Goal: Task Accomplishment & Management: Manage account settings

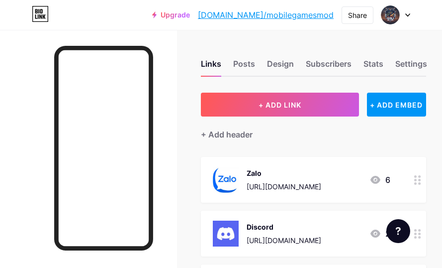
click at [402, 20] on div at bounding box center [395, 15] width 29 height 18
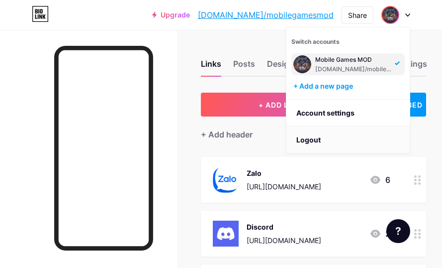
click at [311, 137] on li "Logout" at bounding box center [347, 139] width 123 height 27
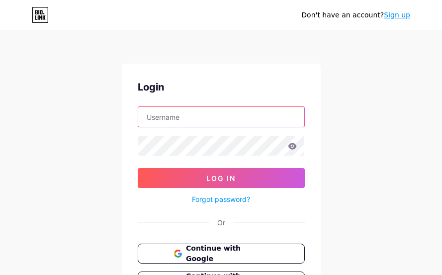
type input "baominhgamingyt0806@gmail.com"
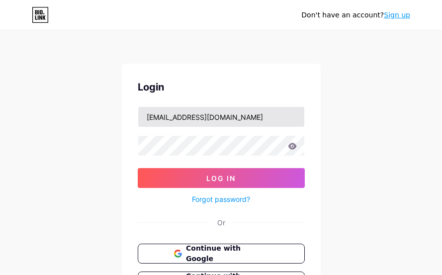
click at [200, 114] on input "baominhgamingyt0806@gmail.com" at bounding box center [221, 117] width 166 height 20
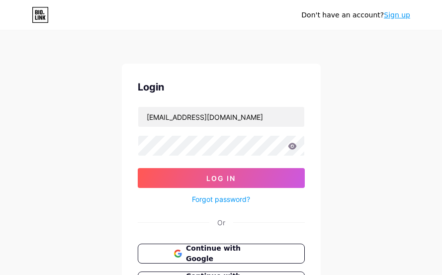
drag, startPoint x: 357, startPoint y: 110, endPoint x: 329, endPoint y: 144, distance: 43.8
click at [355, 115] on div "Don't have an account? Sign up Login baominhgamingyt0806@gmail.com Log In Forgo…" at bounding box center [221, 183] width 442 height 367
click at [232, 216] on button "Continue with Google" at bounding box center [221, 254] width 170 height 20
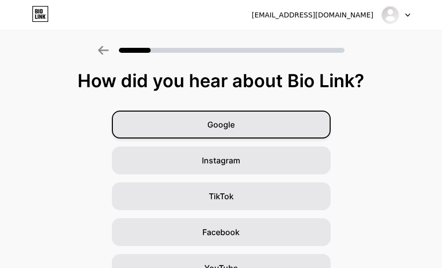
click at [159, 122] on div "Google" at bounding box center [221, 124] width 219 height 28
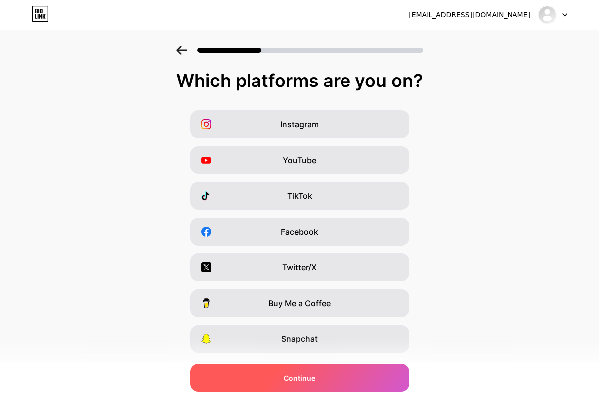
click at [256, 275] on div "Continue" at bounding box center [299, 378] width 219 height 28
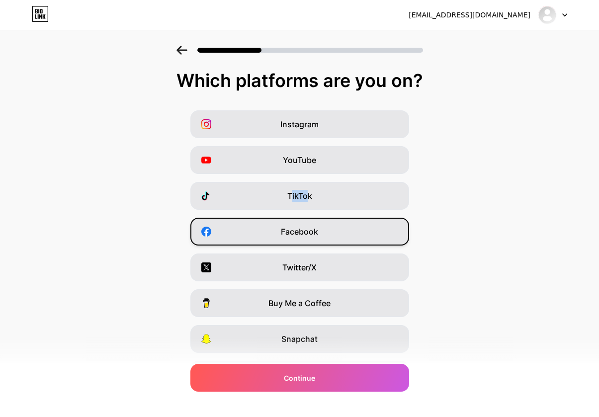
drag, startPoint x: 295, startPoint y: 195, endPoint x: 332, endPoint y: 234, distance: 53.5
click at [332, 234] on div "Instagram YouTube TikTok Facebook Twitter/X Buy Me a Coffee Snapchat I have a w…" at bounding box center [299, 249] width 589 height 279
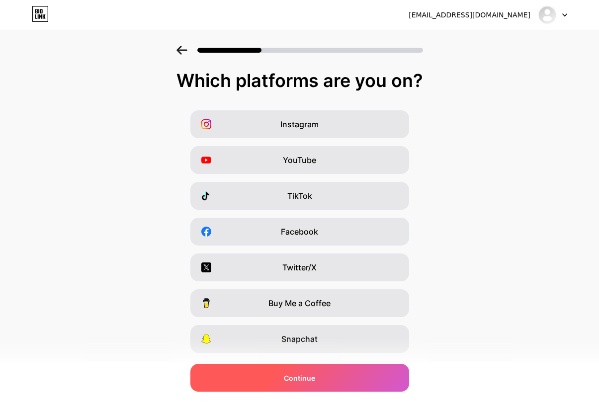
click at [322, 275] on div "Continue" at bounding box center [299, 378] width 219 height 28
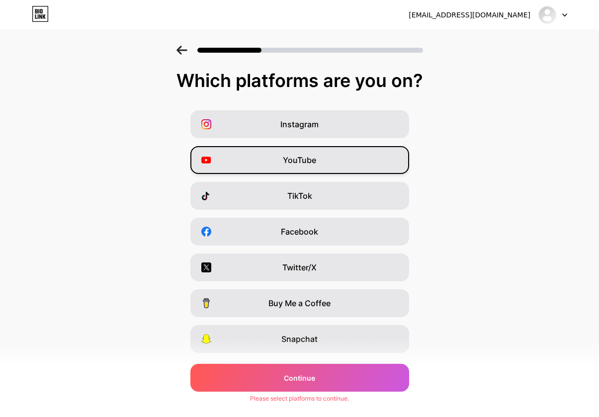
click at [287, 161] on span "YouTube" at bounding box center [299, 160] width 33 height 12
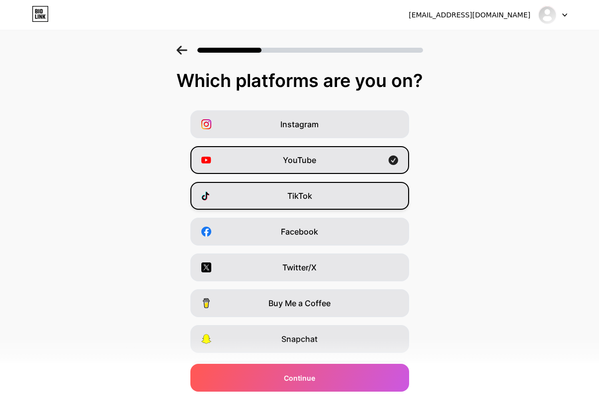
click at [292, 191] on span "TikTok" at bounding box center [299, 196] width 25 height 12
click at [286, 218] on div "Instagram YouTube TikTok Facebook Twitter/X Buy Me a Coffee Snapchat I have a w…" at bounding box center [299, 249] width 589 height 279
click at [272, 239] on div "Facebook" at bounding box center [299, 232] width 219 height 28
drag, startPoint x: 294, startPoint y: 131, endPoint x: 298, endPoint y: 150, distance: 19.4
click at [295, 130] on div "Instagram" at bounding box center [299, 124] width 219 height 28
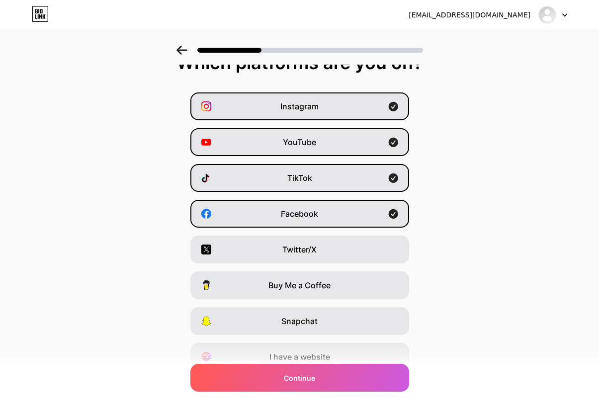
scroll to position [50, 0]
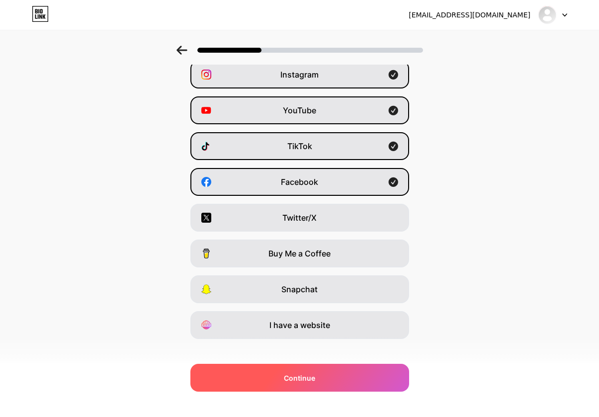
click at [272, 275] on div "Continue" at bounding box center [299, 378] width 219 height 28
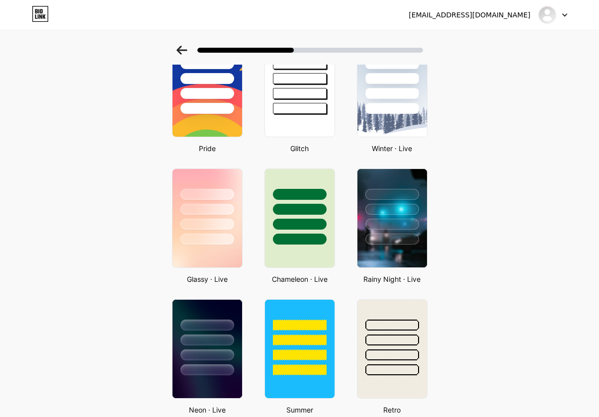
scroll to position [199, 0]
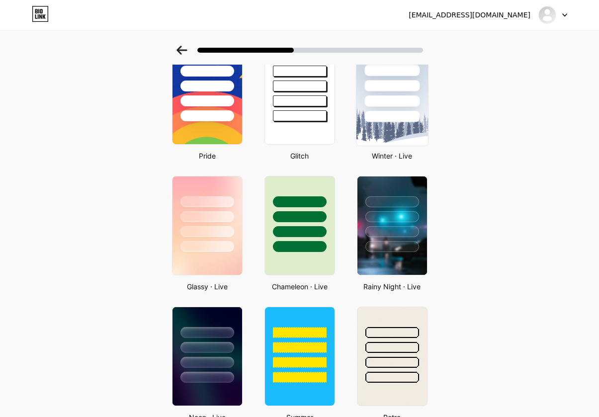
click at [392, 141] on img at bounding box center [392, 94] width 72 height 101
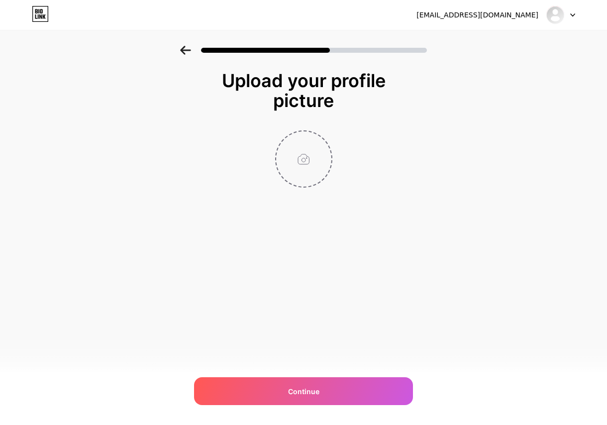
click at [288, 156] on input "file" at bounding box center [303, 158] width 55 height 55
type input "C:\fakepath\Gemini_Generated_Image_cgcbnncgcbnncgcb.png"
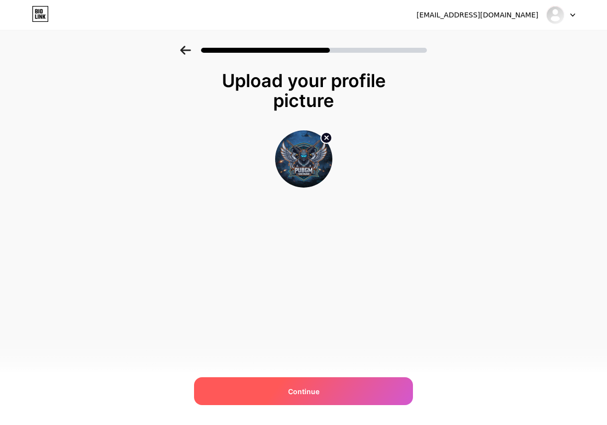
click at [318, 275] on div "Continue" at bounding box center [303, 391] width 219 height 28
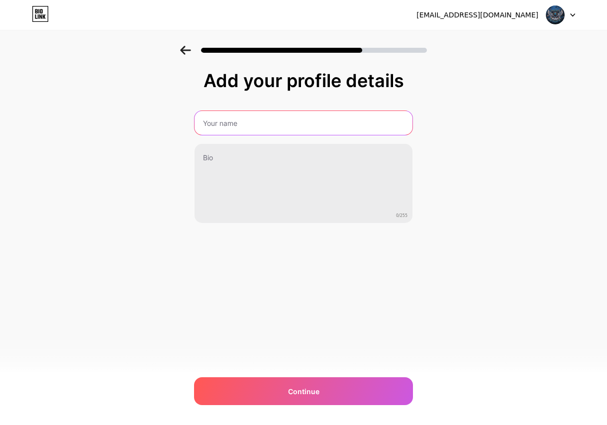
click at [301, 129] on input "text" at bounding box center [303, 123] width 218 height 24
type input "PUBGM VN"
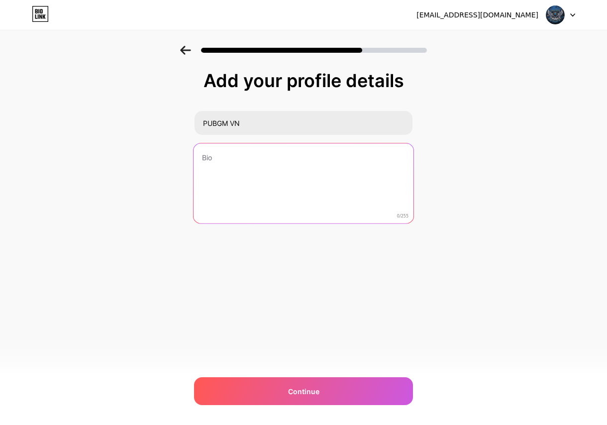
click at [233, 171] on textarea at bounding box center [303, 183] width 220 height 81
type textarea "H"
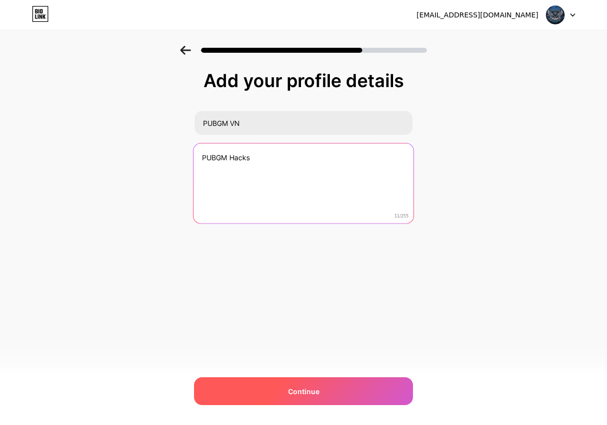
type textarea "PUBGM Hacks"
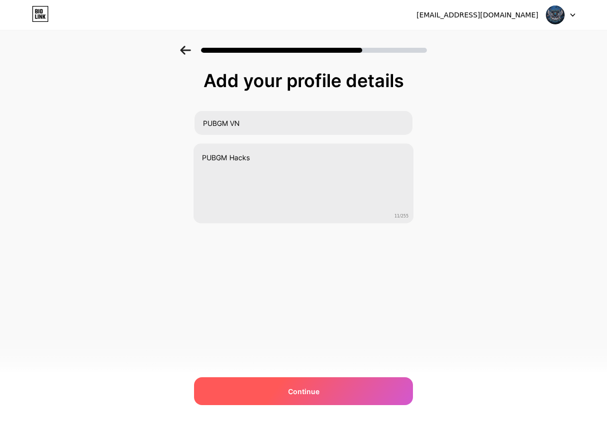
click at [308, 275] on span "Continue" at bounding box center [303, 391] width 31 height 10
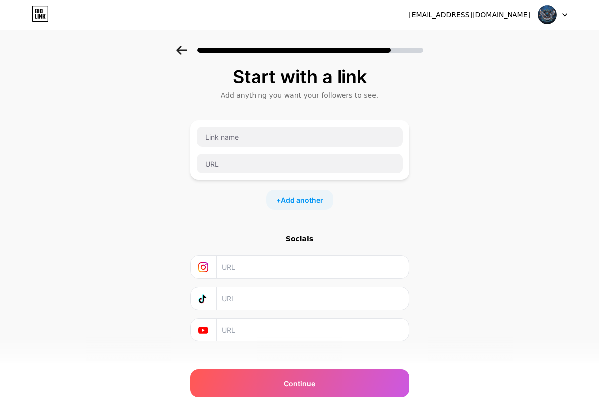
scroll to position [18, 0]
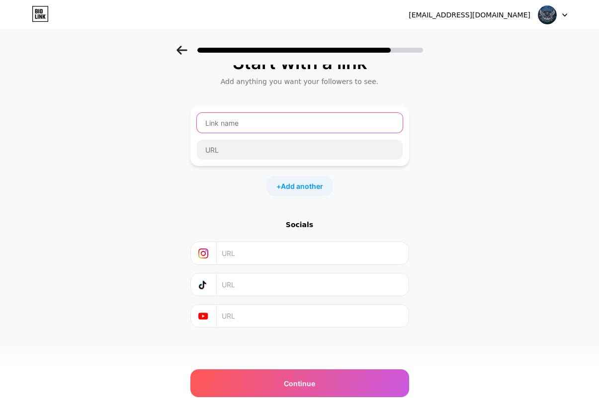
click at [243, 125] on input "text" at bounding box center [300, 123] width 206 height 20
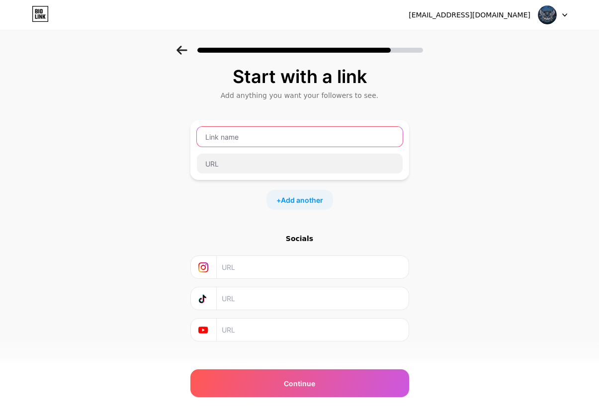
scroll to position [0, 0]
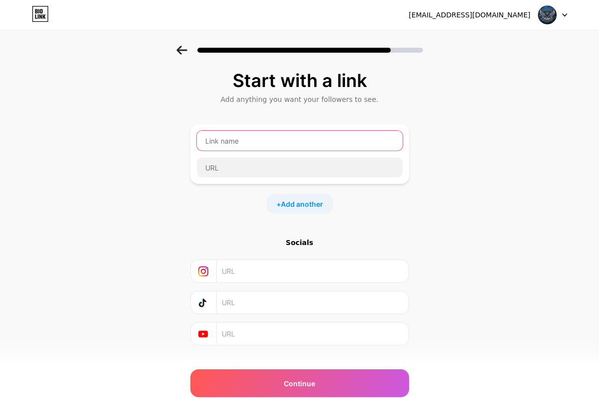
click at [306, 136] on input "text" at bounding box center [300, 141] width 206 height 20
type input "P"
type input "pubgmvn"
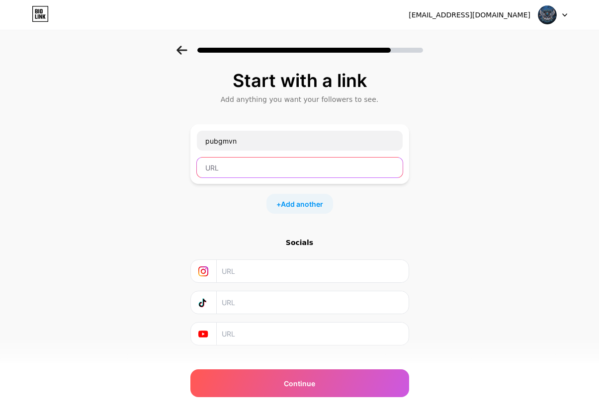
click at [275, 173] on input "text" at bounding box center [300, 168] width 206 height 20
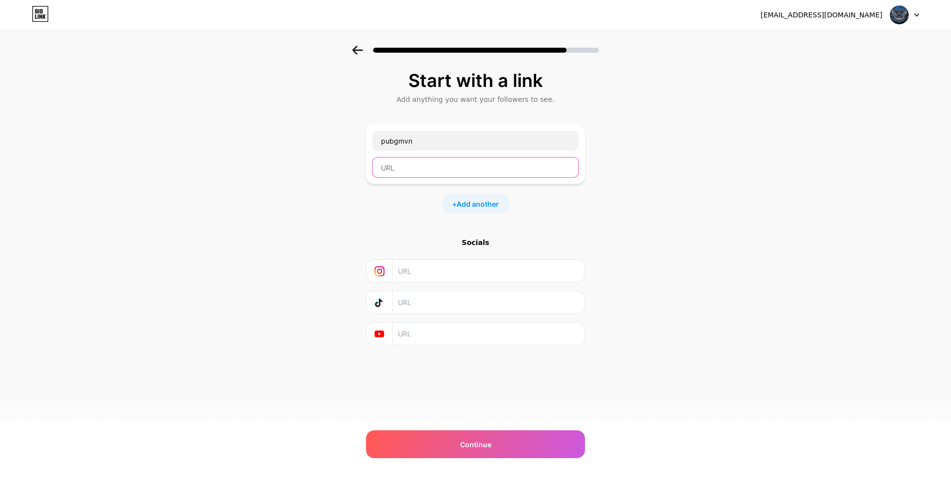
click at [380, 168] on input "text" at bounding box center [476, 168] width 206 height 20
paste input "https://www.tiktok.com/@pubgm.vietnam"
type input "https://www.tiktok.com/@pubgm.vietnam"
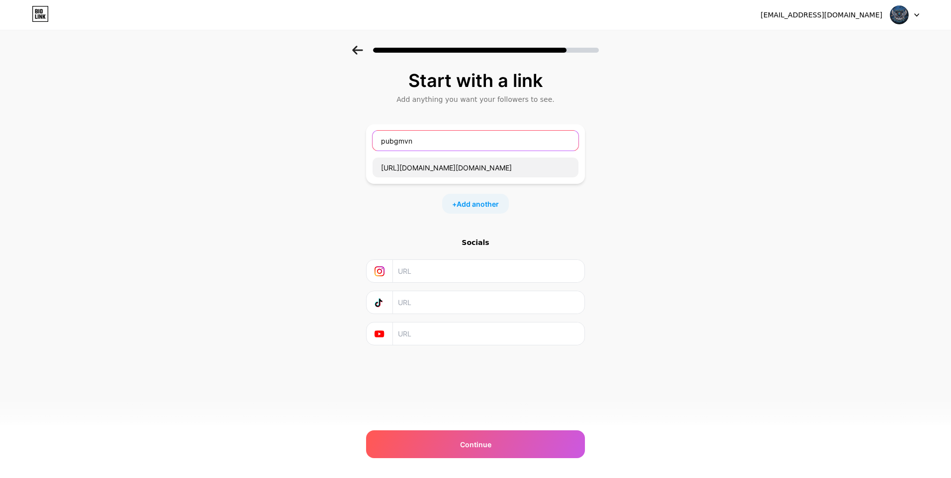
click at [429, 146] on input "pubgmvn" at bounding box center [476, 141] width 206 height 20
drag, startPoint x: 429, startPoint y: 144, endPoint x: 331, endPoint y: 133, distance: 99.1
click at [331, 133] on div "Start with a link Add anything you want your followers to see. pubgmvn https://…" at bounding box center [475, 221] width 951 height 350
click at [430, 275] on div "Socials" at bounding box center [475, 292] width 219 height 108
click at [430, 275] on input "text" at bounding box center [488, 302] width 181 height 22
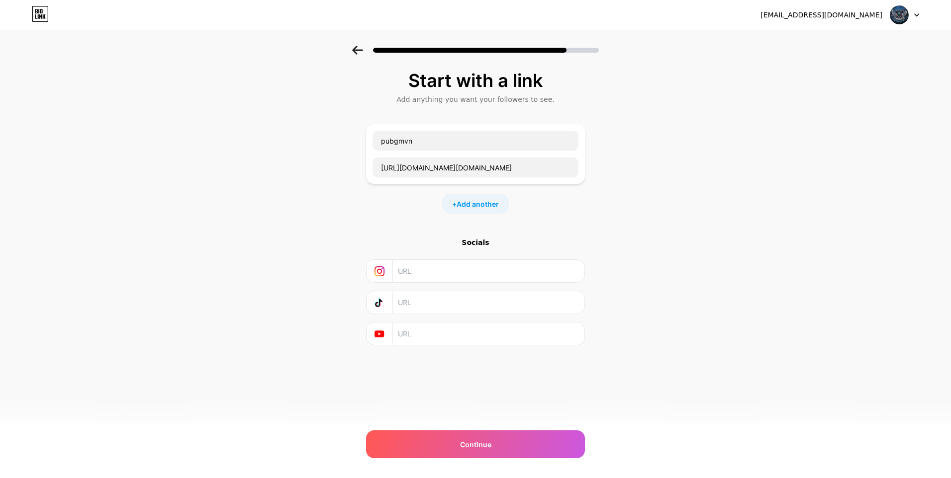
paste input "https://www.tiktok.com/@pubgm.vietnam"
type input "https://www.tiktok.com/@pubgm.vietnam"
drag, startPoint x: 424, startPoint y: 138, endPoint x: 280, endPoint y: 137, distance: 144.2
click at [280, 137] on div "Start with a link Add anything you want your followers to see. pubgmvn https://…" at bounding box center [475, 221] width 951 height 350
drag, startPoint x: 519, startPoint y: 164, endPoint x: 120, endPoint y: 122, distance: 401.5
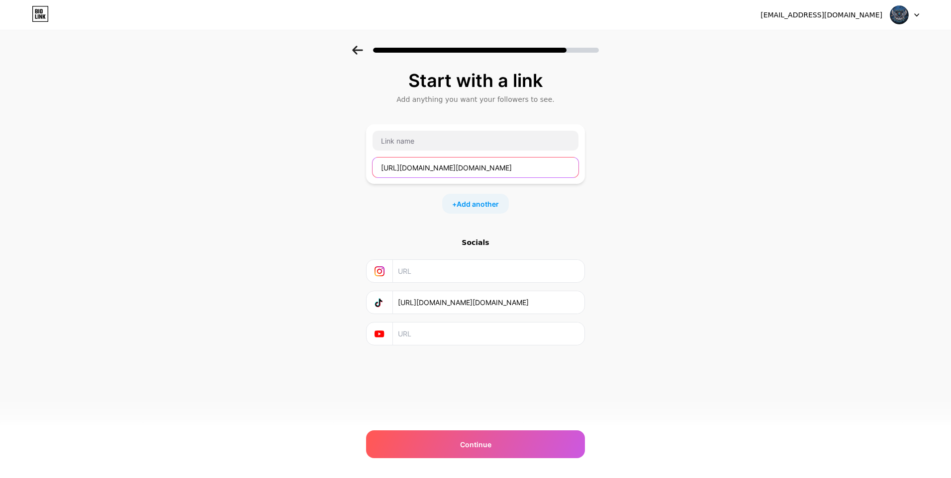
click at [120, 122] on div "Start with a link Add anything you want your followers to see. https://www.tikt…" at bounding box center [475, 221] width 951 height 350
click at [449, 275] on div "Socials https://www.tiktok.com/@pubgm.vietnam" at bounding box center [475, 292] width 219 height 108
click at [449, 275] on input "text" at bounding box center [488, 271] width 181 height 22
paste input "https://discord.gg/jesdNK9Dgn"
type input "https://discord.gg/jesdNK9Dgn"
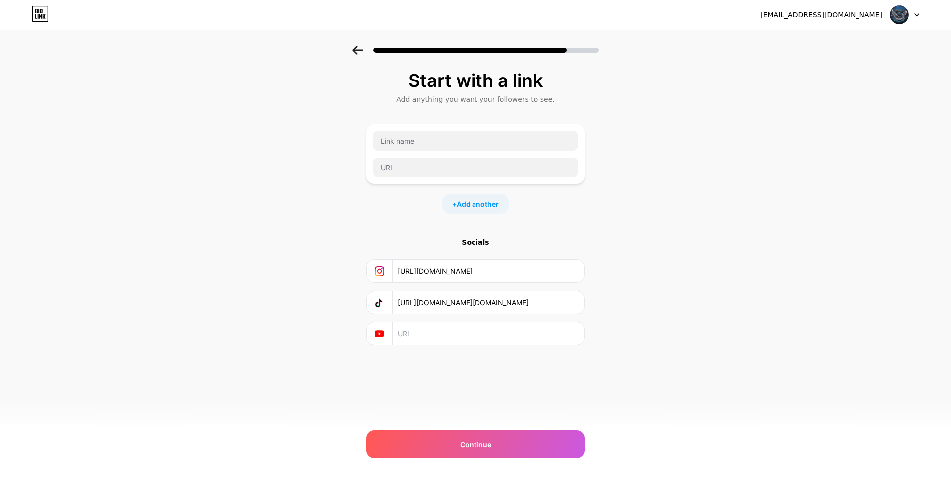
drag, startPoint x: 540, startPoint y: 272, endPoint x: 312, endPoint y: 231, distance: 230.9
click at [312, 231] on div "Start with a link Add anything you want your followers to see. + Add another So…" at bounding box center [475, 221] width 951 height 350
click at [415, 134] on input "text" at bounding box center [476, 141] width 206 height 20
type input "d"
type input "Discord"
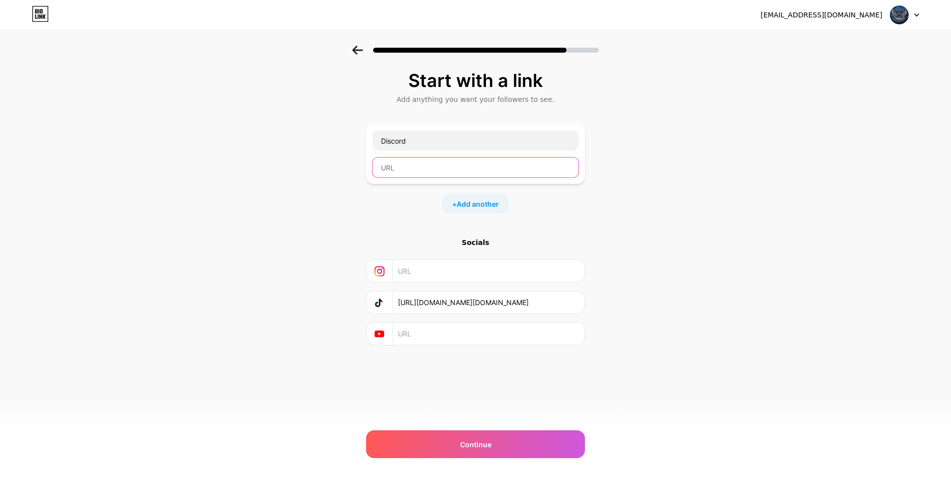
click at [411, 168] on input "text" at bounding box center [476, 168] width 206 height 20
paste input "https://discord.gg/jesdNK9Dgn"
type input "https://discord.gg/jesdNK9Dgn"
drag, startPoint x: 460, startPoint y: 335, endPoint x: 453, endPoint y: 332, distance: 7.8
click at [449, 275] on input "text" at bounding box center [488, 334] width 181 height 22
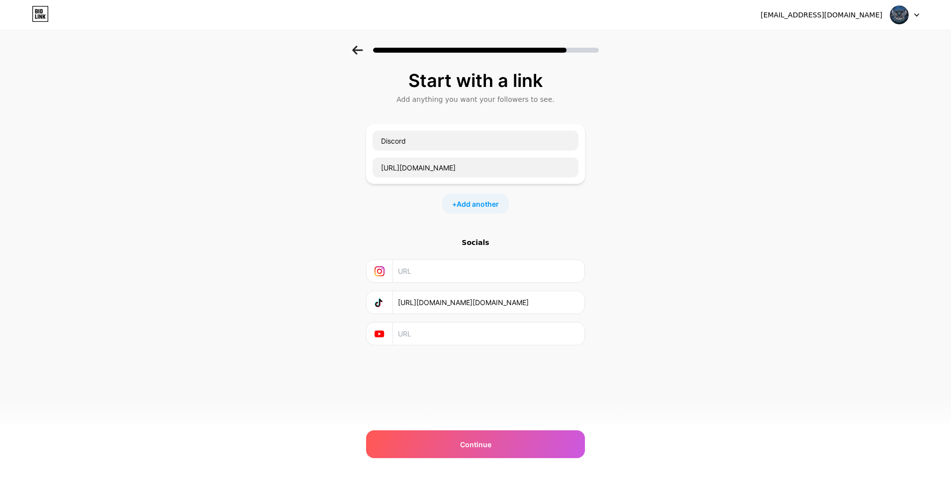
click at [433, 275] on input "text" at bounding box center [488, 334] width 181 height 22
paste input "https://www.youtube.com/channel/UC7dx75qftEgfvqiVOArYcug"
type input "https://www.youtube.com/channel/UC7dx75qftEgfvqiVOArYcug"
click at [449, 275] on div "Continue" at bounding box center [475, 445] width 219 height 28
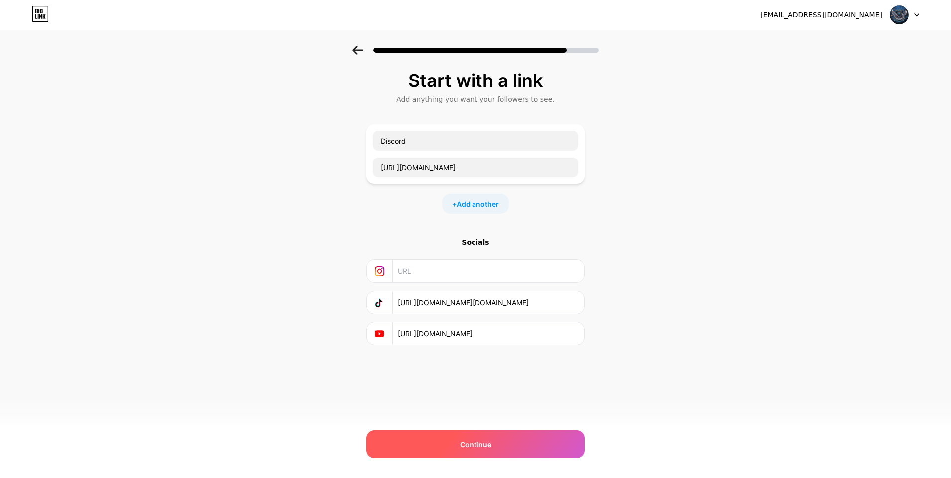
scroll to position [0, 0]
click at [449, 275] on div "Continue" at bounding box center [475, 445] width 219 height 28
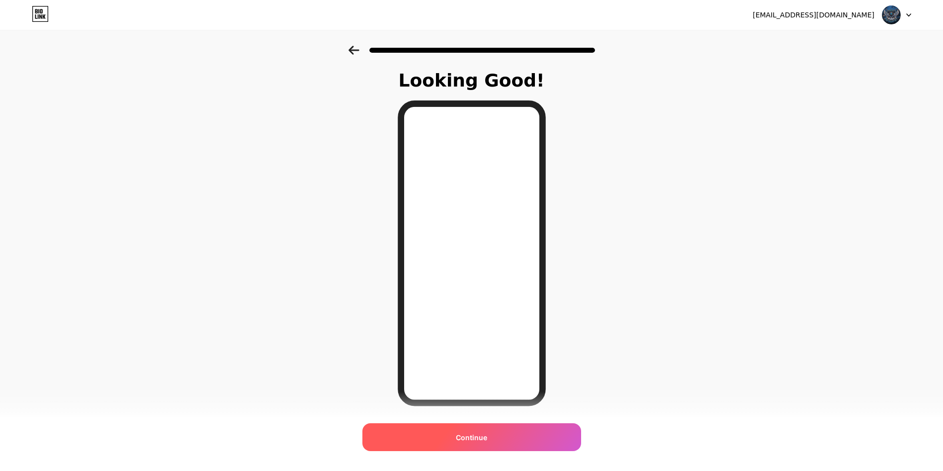
click at [445, 275] on div "Continue" at bounding box center [472, 437] width 219 height 28
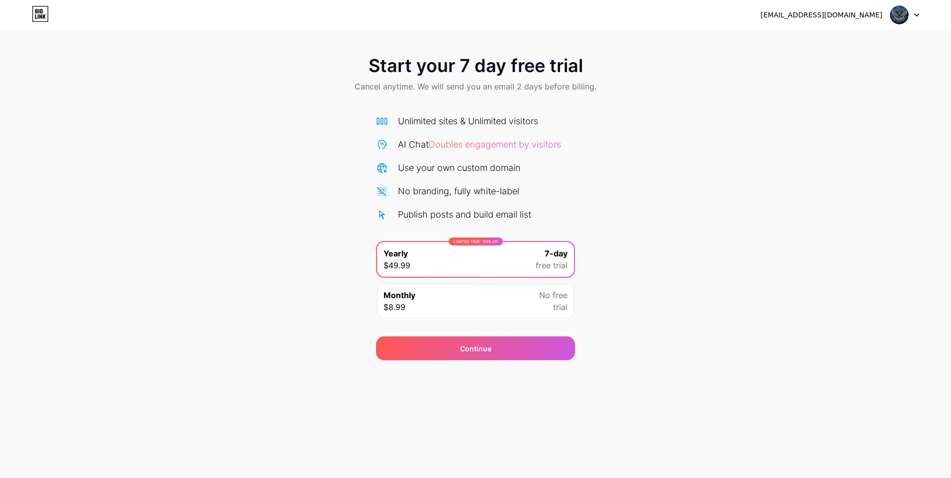
click at [42, 13] on icon at bounding box center [41, 11] width 2 height 4
drag, startPoint x: 617, startPoint y: 266, endPoint x: 534, endPoint y: 236, distance: 88.7
click at [449, 262] on div "Start your 7 day free trial Cancel anytime. We will send you an email 2 days be…" at bounding box center [475, 203] width 951 height 315
drag, startPoint x: 403, startPoint y: 122, endPoint x: 410, endPoint y: 118, distance: 7.9
click at [410, 118] on div "Unlimited sites & Unlimited visitors" at bounding box center [468, 120] width 140 height 13
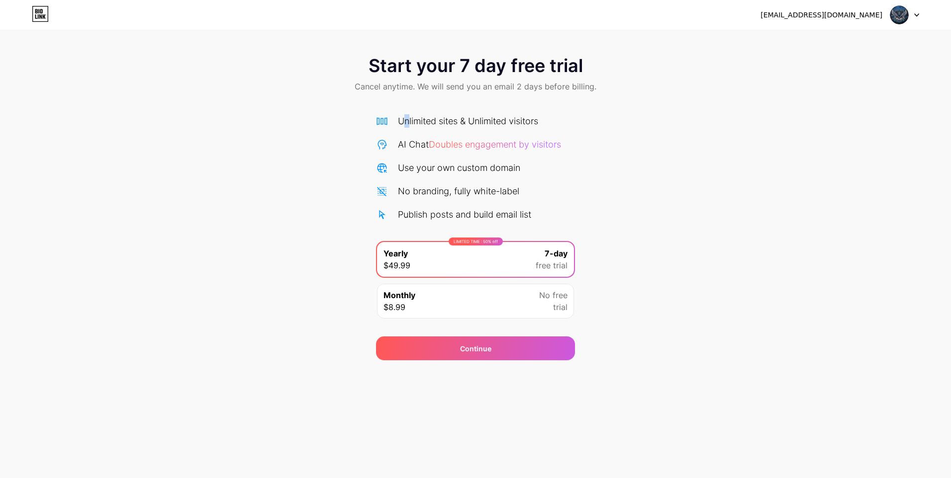
drag, startPoint x: 410, startPoint y: 118, endPoint x: 937, endPoint y: 20, distance: 536.6
click at [449, 38] on div "Start your 7 day free trial Cancel anytime. We will send you an email 2 days be…" at bounding box center [475, 180] width 951 height 361
click at [449, 18] on div "[EMAIL_ADDRESS][DOMAIN_NAME] Logout" at bounding box center [475, 15] width 951 height 18
click at [449, 16] on div at bounding box center [904, 15] width 29 height 18
click at [42, 21] on div "[EMAIL_ADDRESS][DOMAIN_NAME] Logout" at bounding box center [475, 15] width 951 height 18
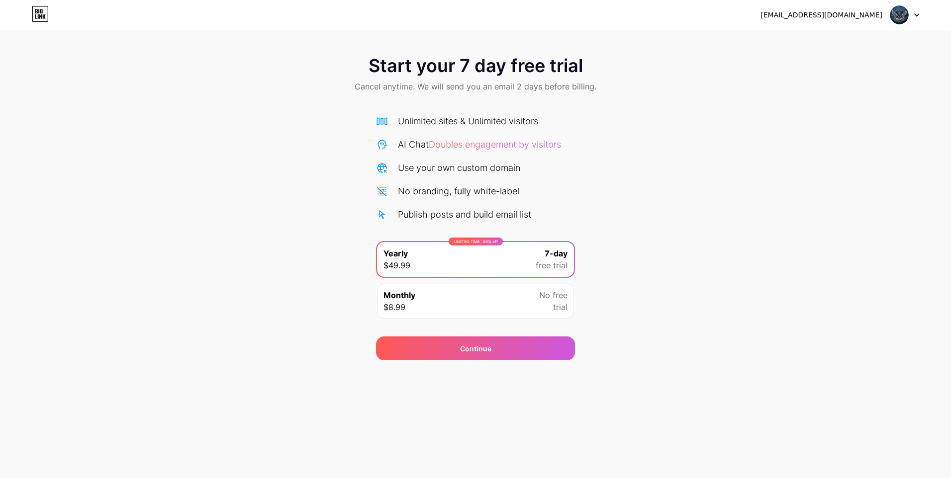
click at [48, 21] on link at bounding box center [40, 15] width 17 height 18
click at [506, 337] on div "Continue" at bounding box center [475, 349] width 199 height 24
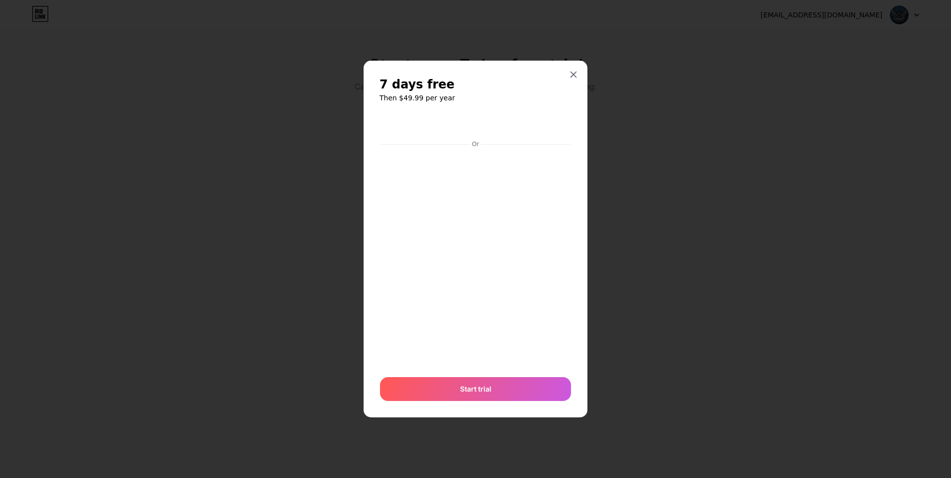
click at [571, 61] on div "7 days free Then $49.99 per year Or Start trial" at bounding box center [476, 239] width 224 height 357
click at [577, 75] on icon at bounding box center [573, 75] width 8 height 8
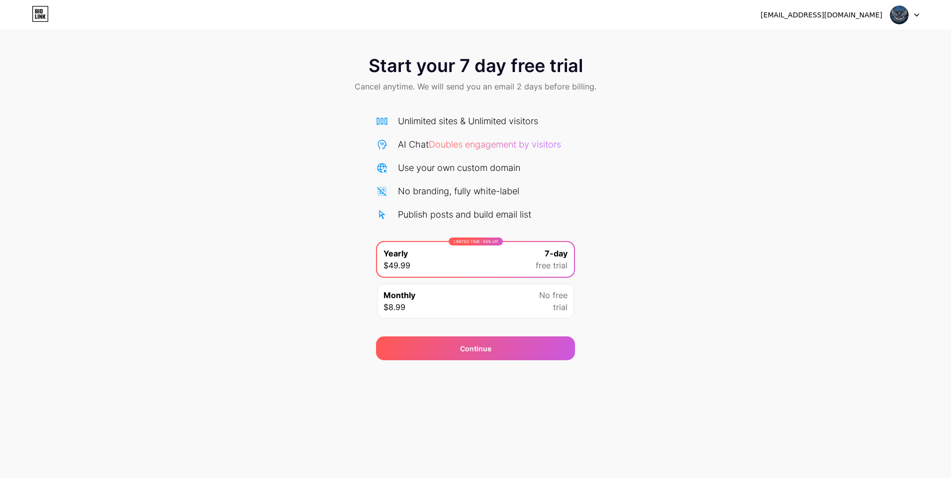
click at [43, 37] on div "Start your 7 day free trial Cancel anytime. We will send you an email 2 days be…" at bounding box center [475, 180] width 951 height 361
click at [23, 22] on div "[EMAIL_ADDRESS][DOMAIN_NAME] Logout" at bounding box center [475, 15] width 951 height 18
click at [214, 229] on div "Start your 7 day free trial Cancel anytime. We will send you an email 2 days be…" at bounding box center [475, 203] width 951 height 315
click at [500, 307] on div "Monthly $8.99 No free trial" at bounding box center [475, 301] width 197 height 35
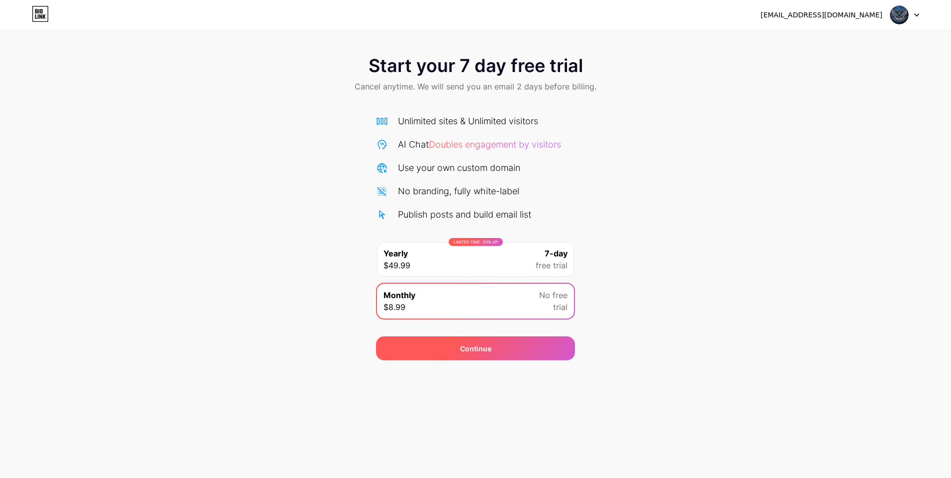
click at [486, 353] on div "Continue" at bounding box center [475, 349] width 31 height 10
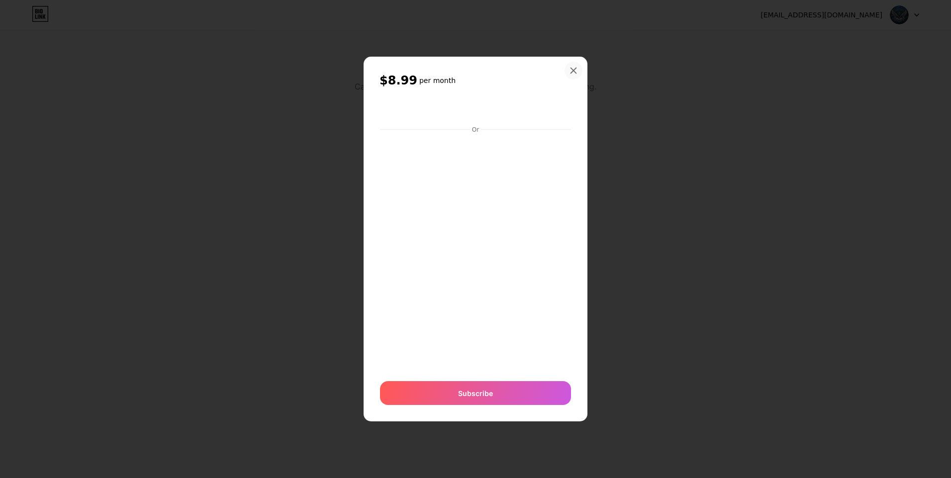
click at [573, 67] on icon at bounding box center [573, 71] width 8 height 8
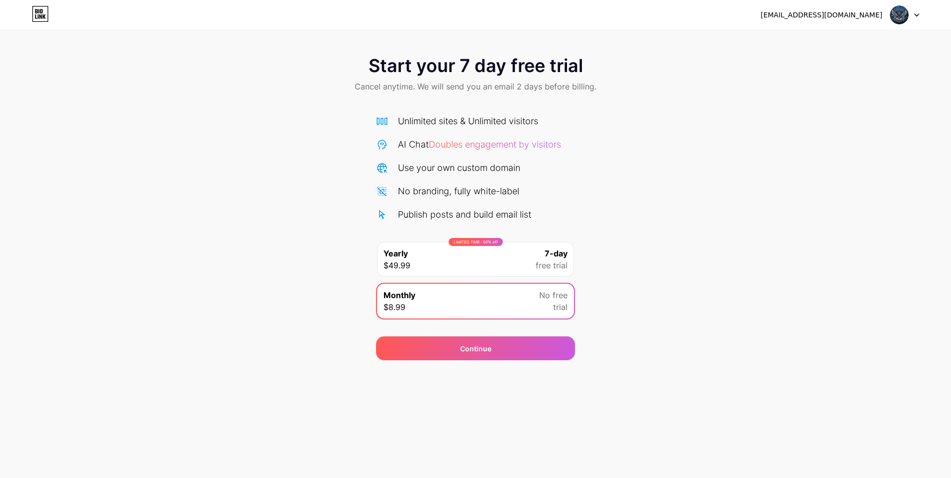
click at [410, 288] on div "Monthly $8.99 No free trial" at bounding box center [475, 301] width 197 height 35
click at [62, 16] on div "[EMAIL_ADDRESS][DOMAIN_NAME] Logout" at bounding box center [475, 15] width 951 height 18
click at [58, 13] on div "[EMAIL_ADDRESS][DOMAIN_NAME] Logout" at bounding box center [475, 15] width 951 height 18
click at [435, 268] on div "LIMITED TIME : 50% off Yearly $49.99 7-day free trial" at bounding box center [475, 259] width 197 height 35
click at [652, 67] on div "Start your 7 day free trial Cancel anytime. We will send you an email 2 days be…" at bounding box center [475, 75] width 951 height 59
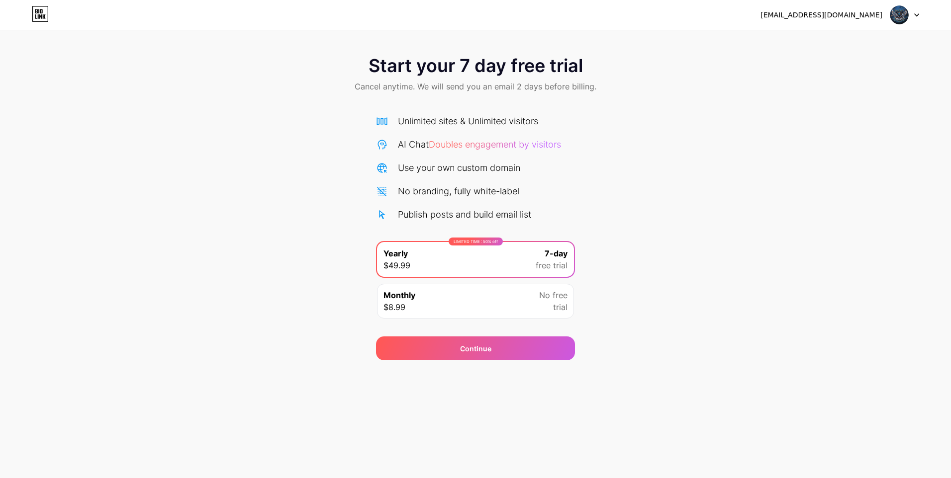
click at [48, 11] on icon at bounding box center [40, 13] width 15 height 15
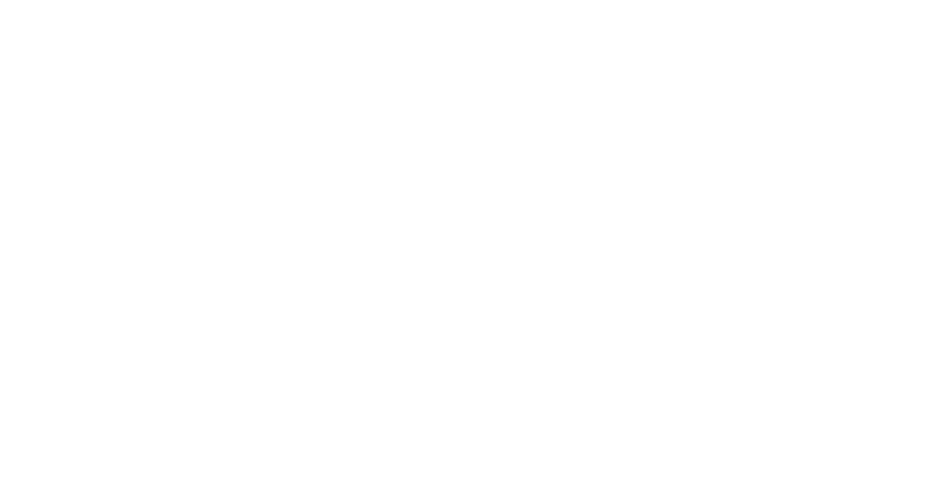
click at [42, 0] on html at bounding box center [475, 0] width 951 height 0
click at [41, 13] on icon at bounding box center [41, 11] width 2 height 4
click at [41, 13] on html "[EMAIL_ADDRESS][DOMAIN_NAME] Logout Link Copied Start your 7 day free trial Can…" at bounding box center [475, 239] width 951 height 478
click at [41, 0] on html at bounding box center [475, 0] width 951 height 0
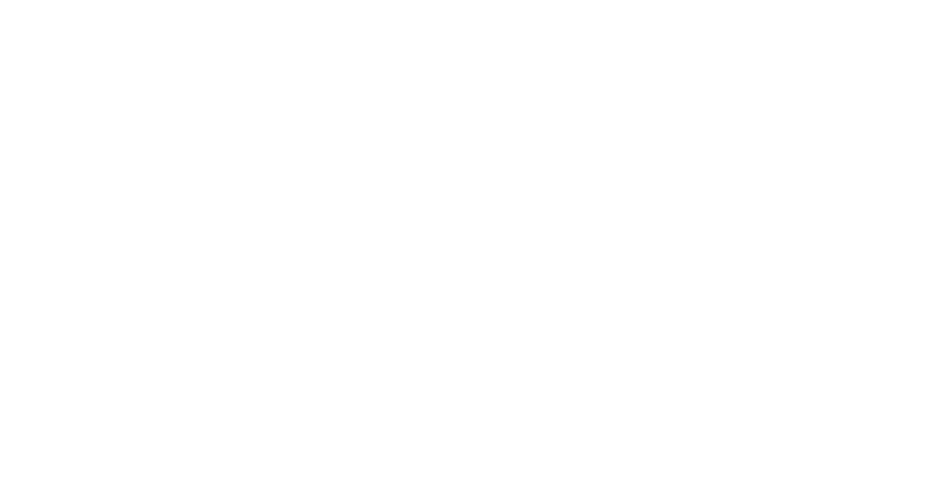
click at [41, 0] on html at bounding box center [475, 0] width 951 height 0
click at [41, 13] on icon at bounding box center [41, 11] width 2 height 4
click at [41, 13] on html "[EMAIL_ADDRESS][DOMAIN_NAME] Logout Link Copied Start your 7 day free trial Can…" at bounding box center [475, 239] width 951 height 478
click at [41, 0] on html at bounding box center [475, 0] width 951 height 0
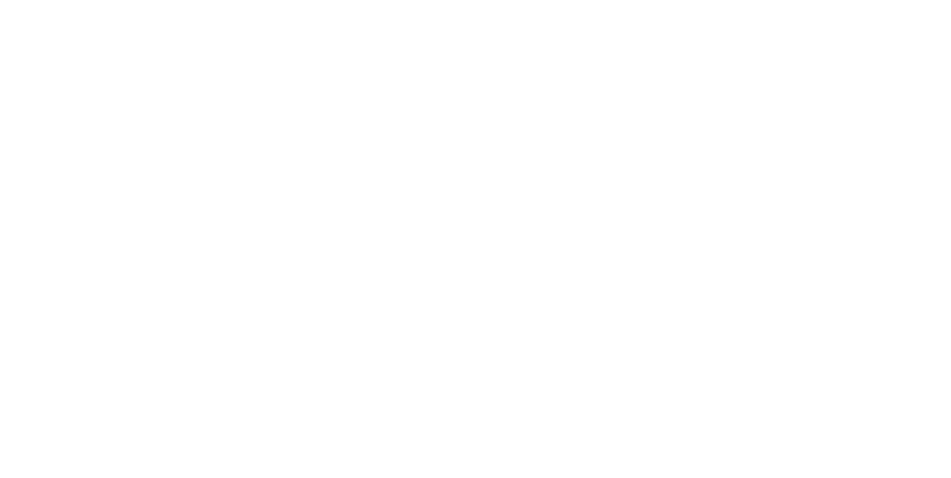
click at [41, 0] on html at bounding box center [475, 0] width 951 height 0
